Goal: Book appointment/travel/reservation: Book appointment/travel/reservation

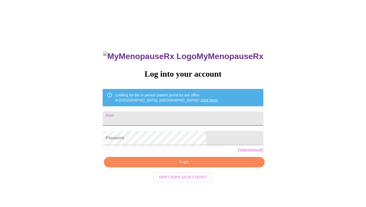
click at [157, 118] on input "Email" at bounding box center [183, 118] width 161 height 14
type input "[EMAIL_ADDRESS][DOMAIN_NAME]"
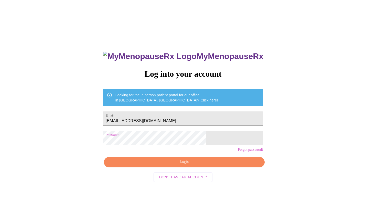
click at [165, 167] on button "Login" at bounding box center [184, 162] width 161 height 10
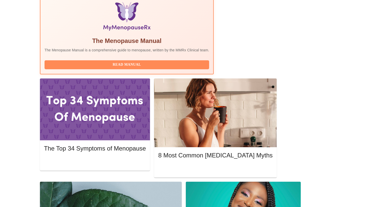
scroll to position [173, 0]
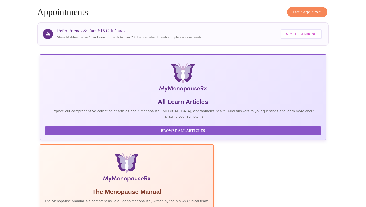
scroll to position [20, 0]
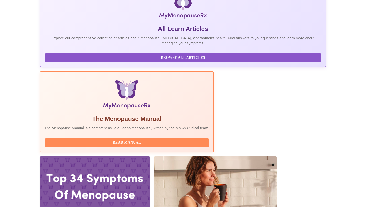
scroll to position [151, 0]
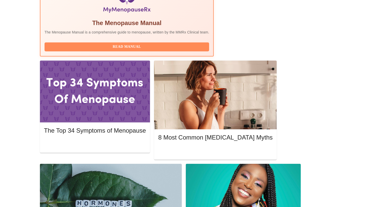
scroll to position [189, 0]
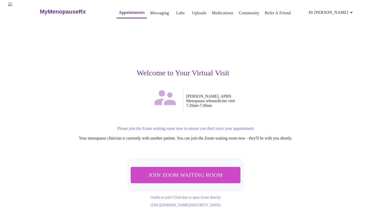
click at [174, 177] on span "Join Zoom Waiting Room" at bounding box center [185, 174] width 96 height 9
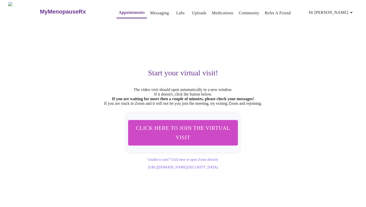
click at [171, 137] on span "Click here to join the virtual visit" at bounding box center [183, 132] width 96 height 19
